Goal: Check status

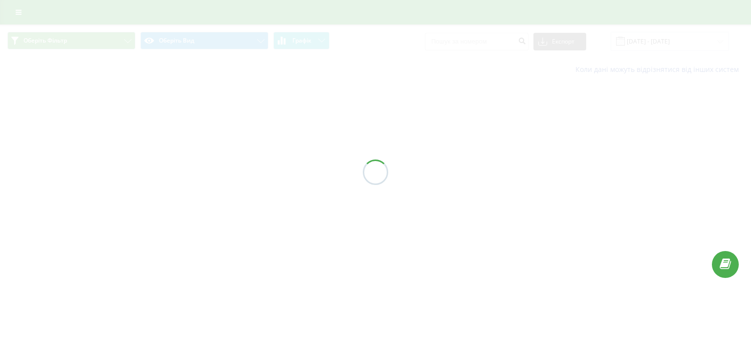
click at [563, 252] on div at bounding box center [375, 172] width 751 height 344
click at [591, 254] on div at bounding box center [375, 172] width 751 height 344
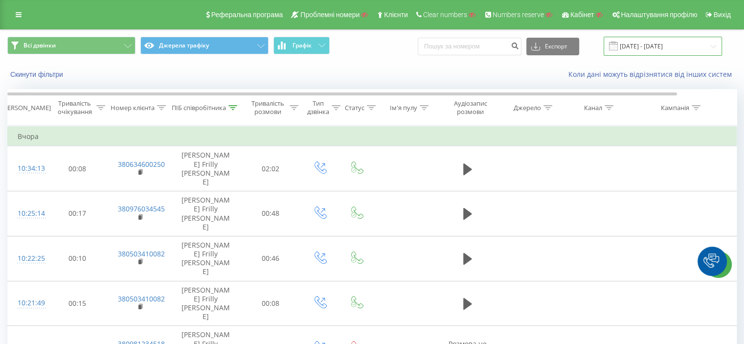
click at [664, 45] on input "[DATE] - [DATE]" at bounding box center [663, 46] width 118 height 19
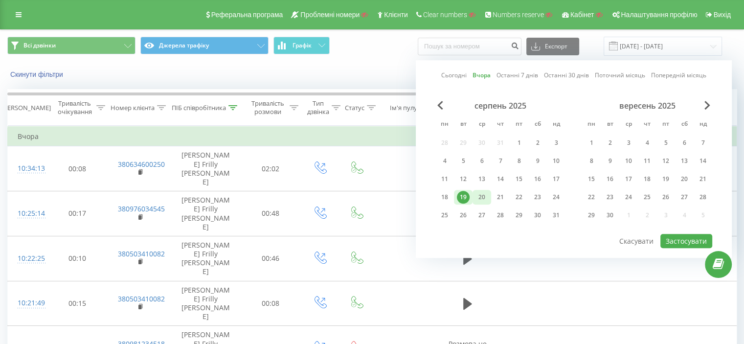
click at [483, 195] on div "20" at bounding box center [481, 197] width 13 height 13
click at [685, 235] on button "Застосувати" at bounding box center [686, 241] width 52 height 14
type input "[DATE] - [DATE]"
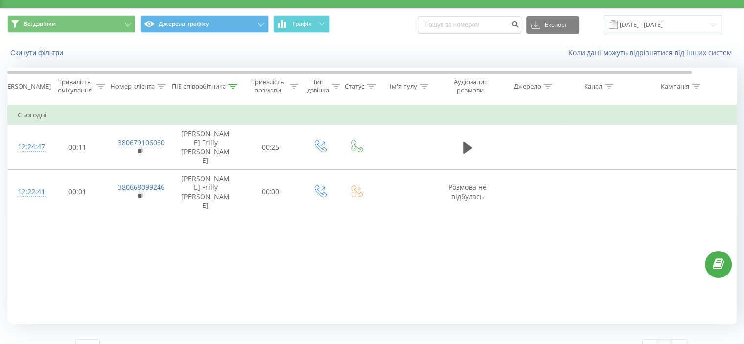
scroll to position [38, 0]
